Goal: Task Accomplishment & Management: Use online tool/utility

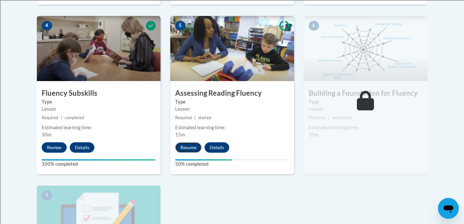
click at [190, 146] on button "Resume" at bounding box center [188, 147] width 26 height 10
